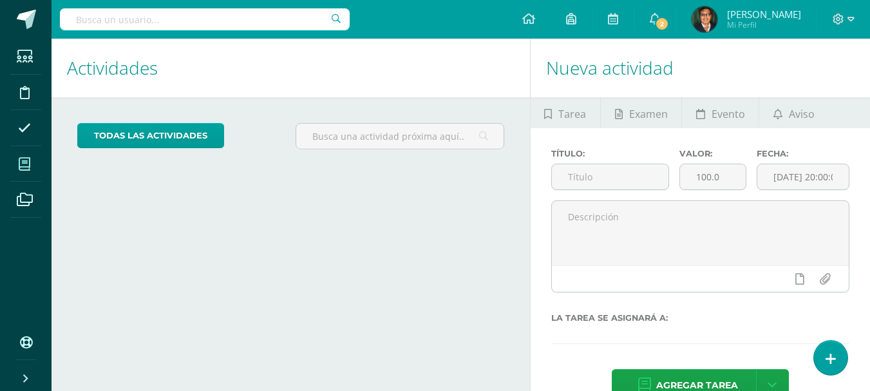
click at [28, 169] on icon at bounding box center [25, 164] width 12 height 13
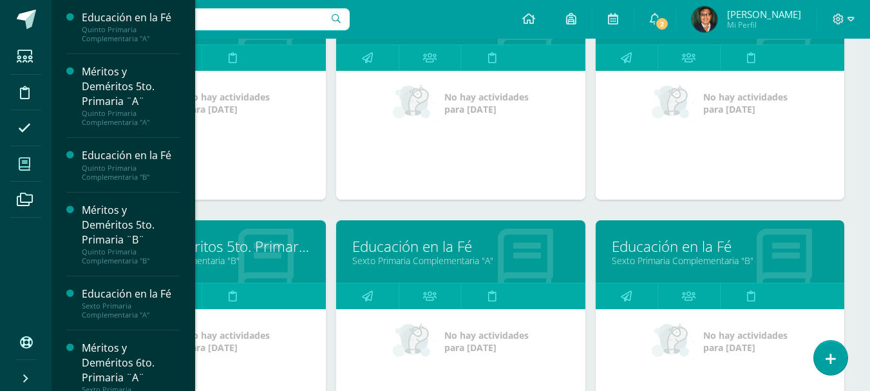
scroll to position [322, 0]
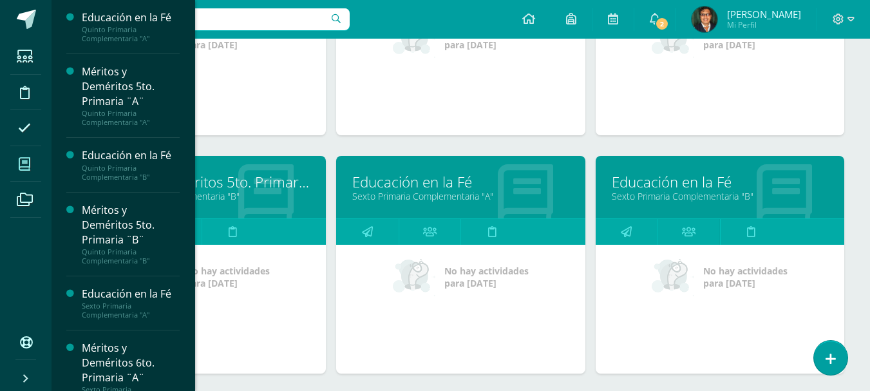
click at [485, 189] on link "Educación en la Fé" at bounding box center [460, 182] width 216 height 20
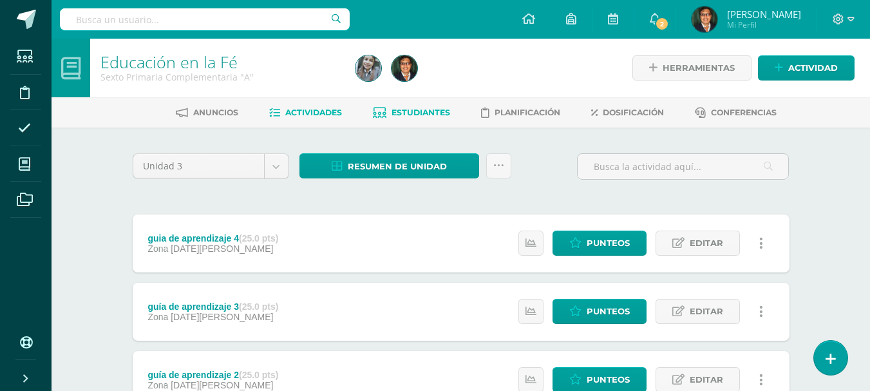
click at [435, 108] on span "Estudiantes" at bounding box center [420, 113] width 59 height 10
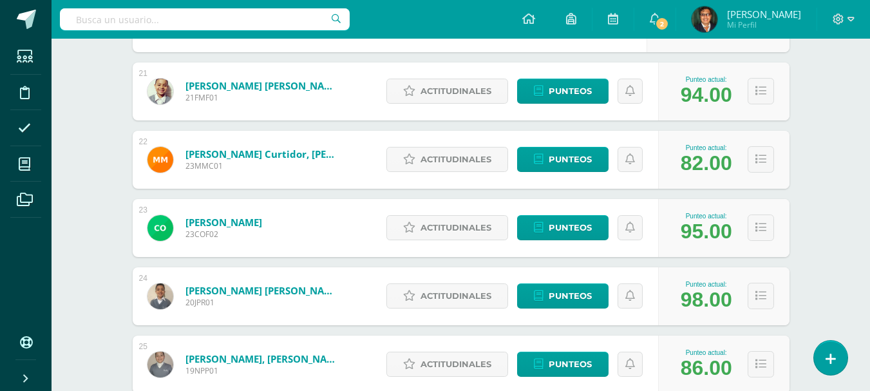
scroll to position [2007, 0]
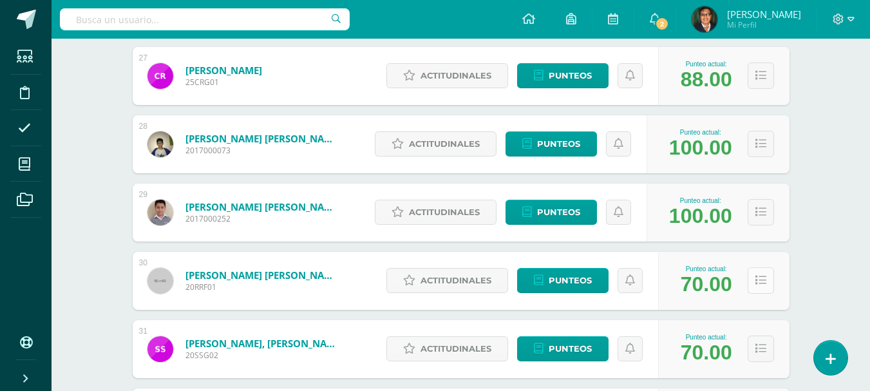
click at [754, 281] on button at bounding box center [760, 280] width 26 height 26
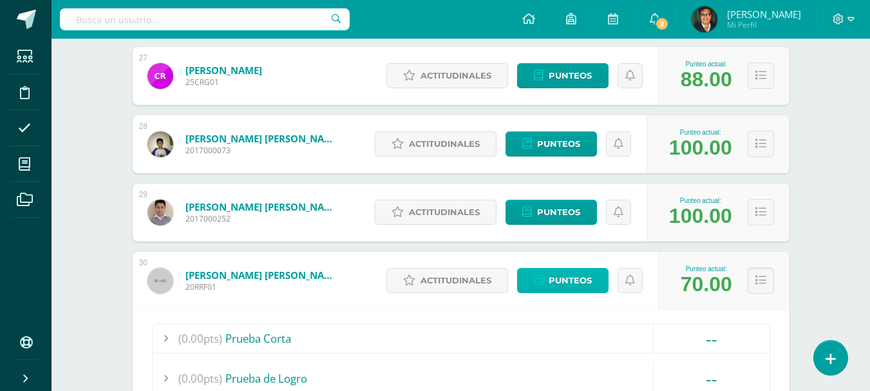
click at [590, 285] on span "Punteos" at bounding box center [570, 280] width 43 height 24
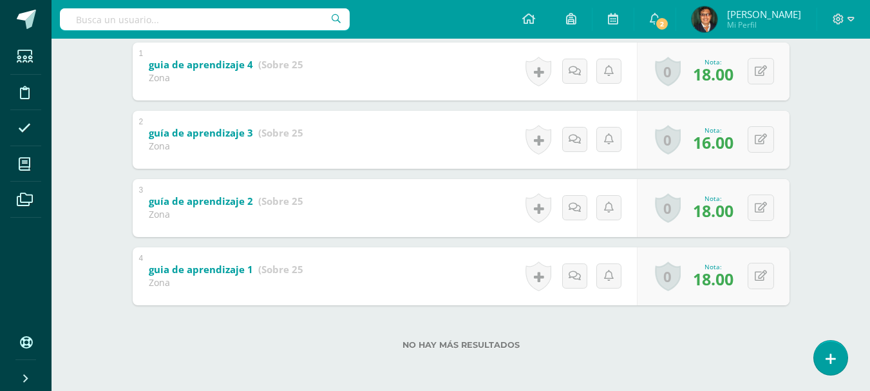
scroll to position [214, 0]
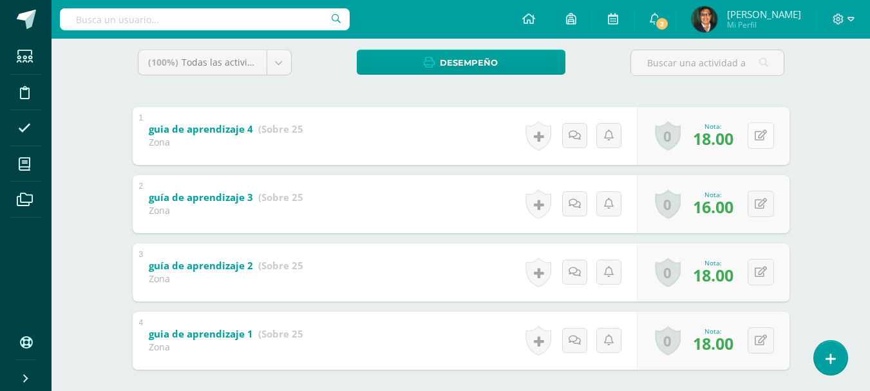
click at [758, 133] on button at bounding box center [760, 135] width 26 height 26
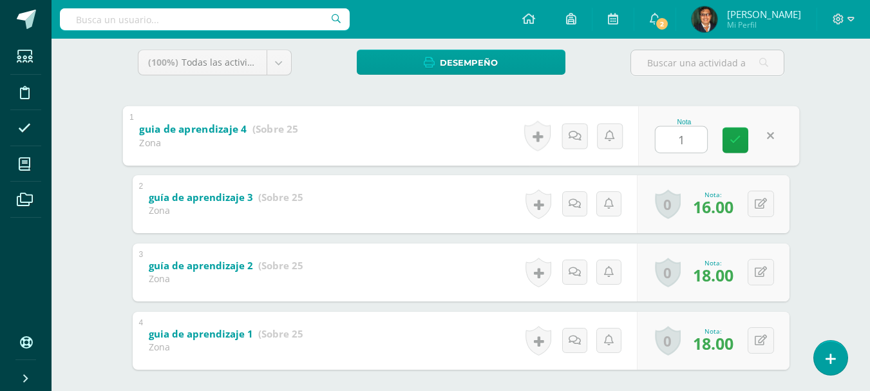
type input "15"
click at [742, 146] on link at bounding box center [735, 140] width 26 height 26
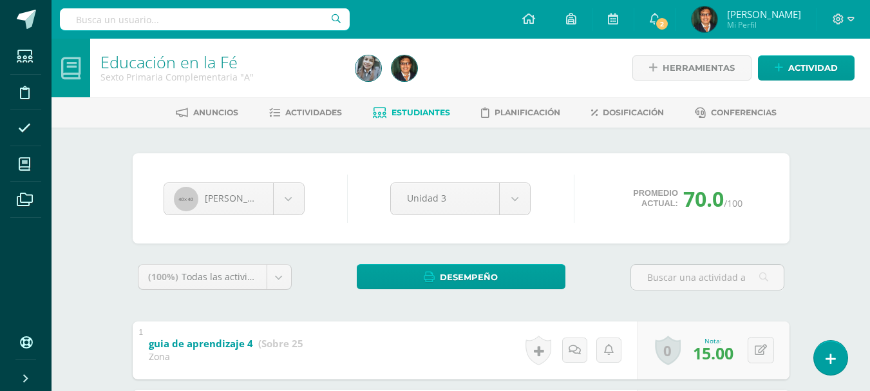
scroll to position [258, 0]
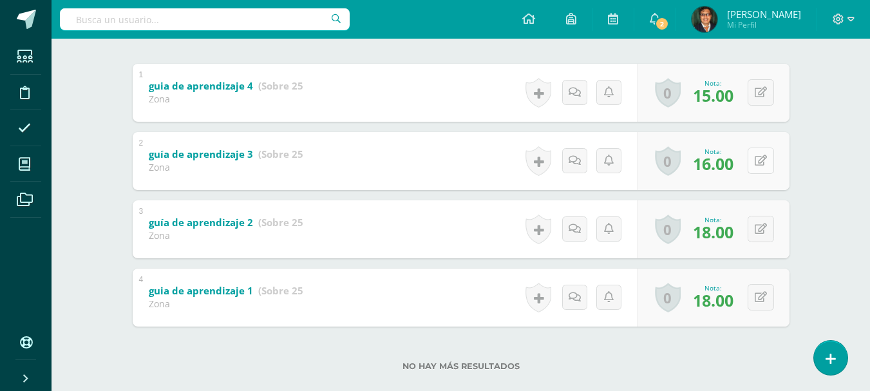
click at [760, 164] on button at bounding box center [760, 160] width 26 height 26
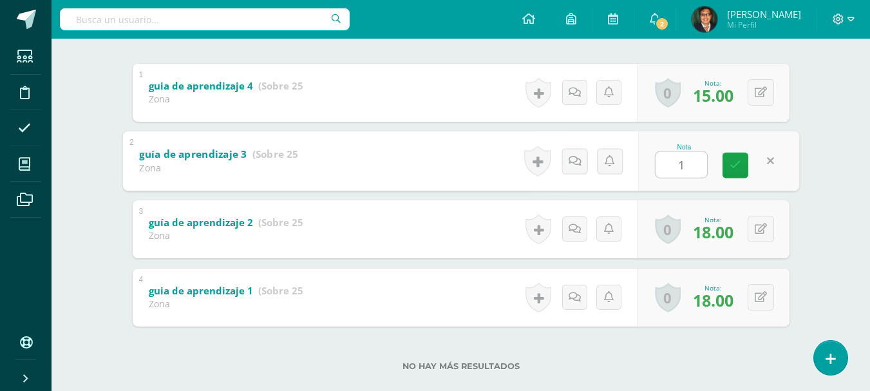
type input "15"
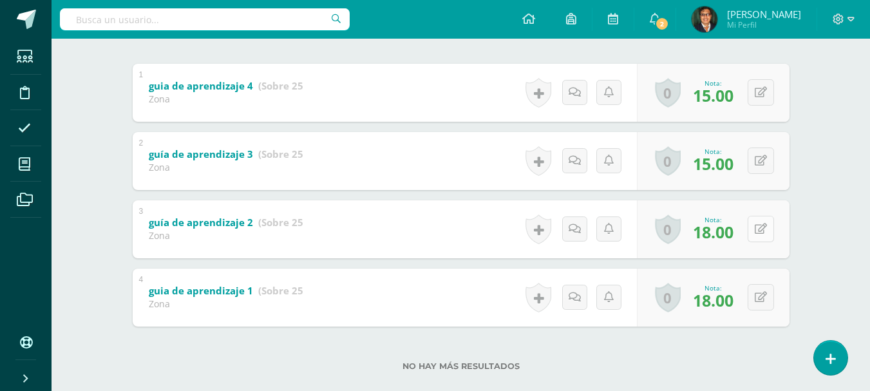
click at [758, 227] on button at bounding box center [760, 229] width 26 height 26
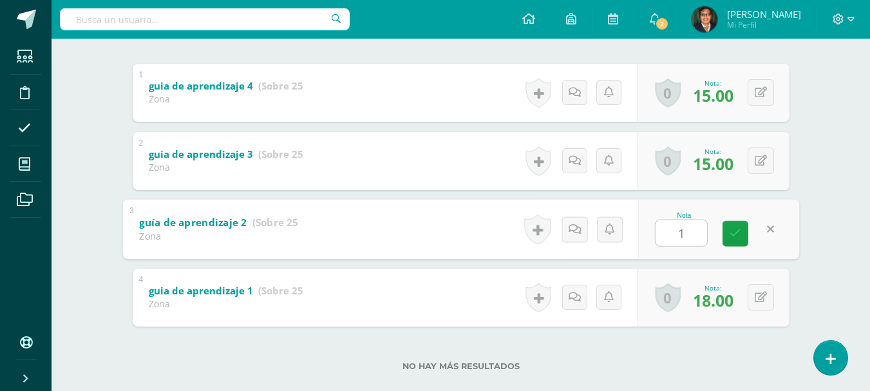
type input "15"
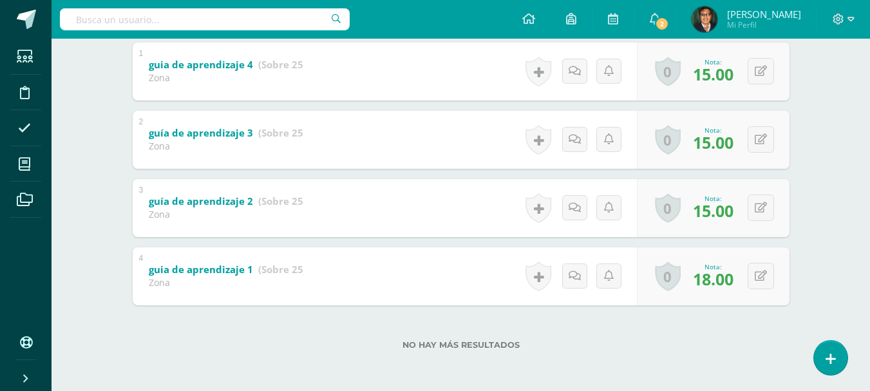
scroll to position [0, 0]
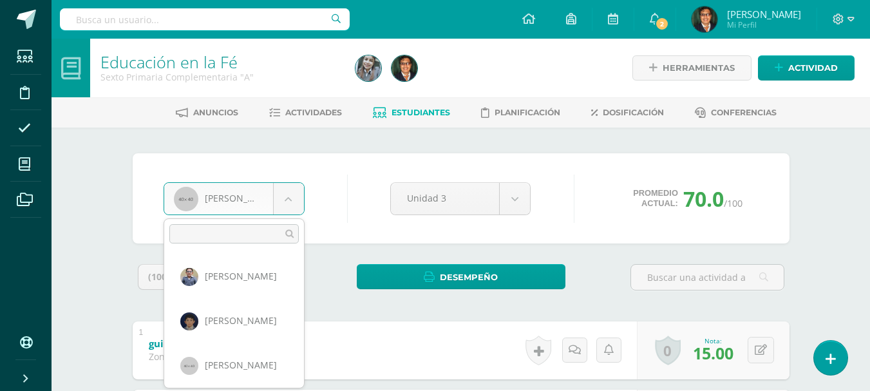
click at [282, 199] on body "Estudiantes Disciplina Asistencia Mis cursos Archivos Soporte Centro de ayuda Ú…" at bounding box center [435, 335] width 870 height 670
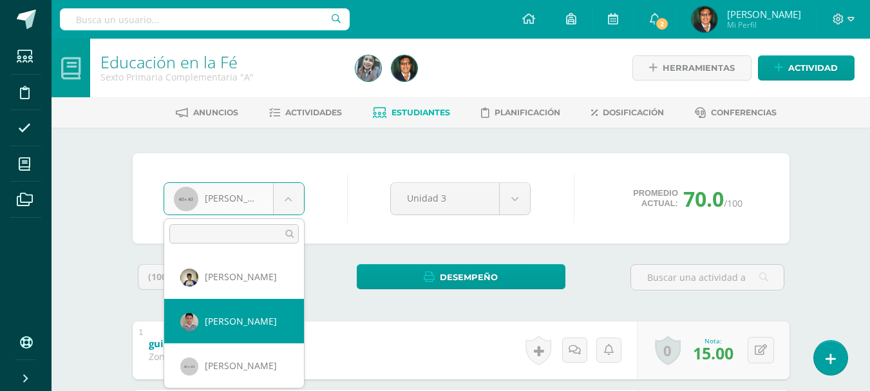
select select "260"
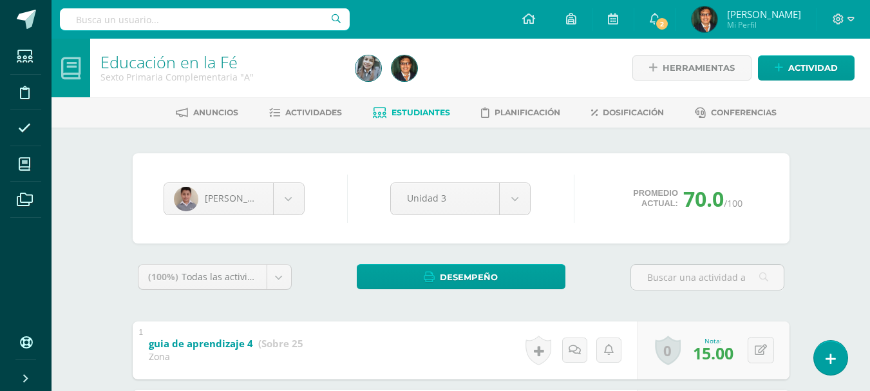
click at [444, 113] on span "Estudiantes" at bounding box center [420, 113] width 59 height 10
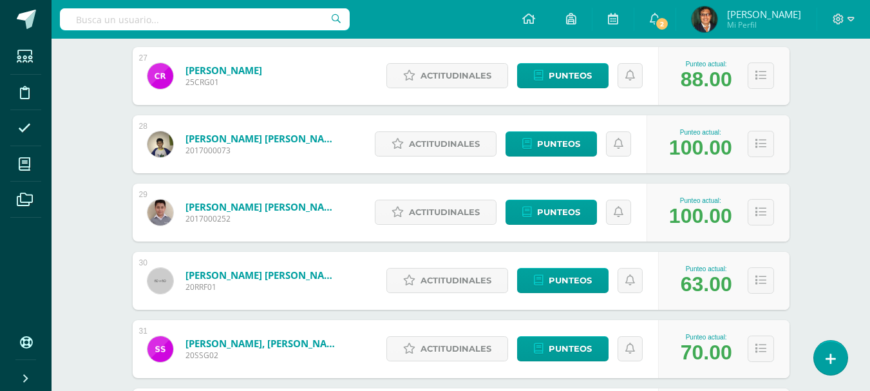
scroll to position [2329, 0]
